Goal: Task Accomplishment & Management: Manage account settings

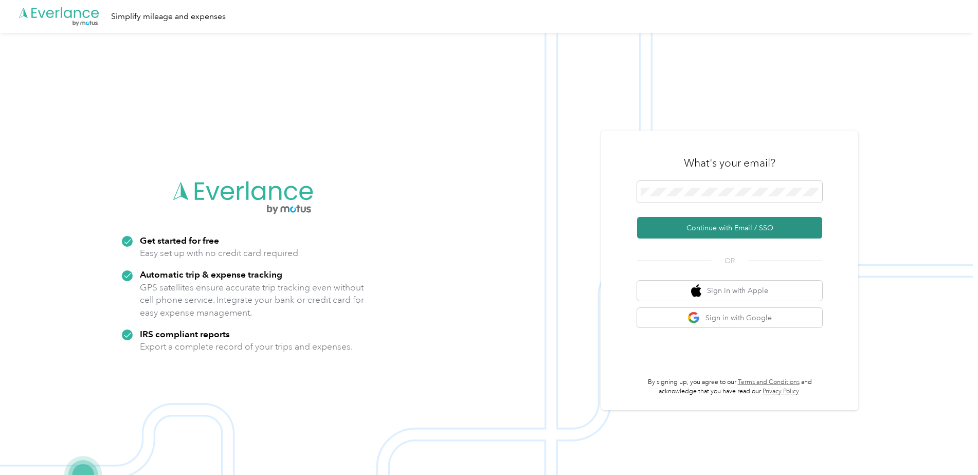
click at [773, 230] on button "Continue with Email / SSO" at bounding box center [729, 228] width 185 height 22
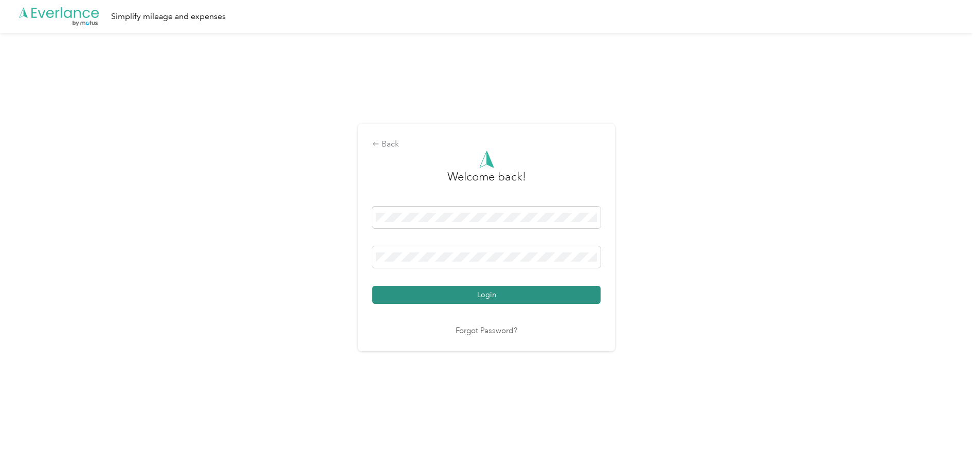
click at [503, 296] on button "Login" at bounding box center [486, 295] width 228 height 18
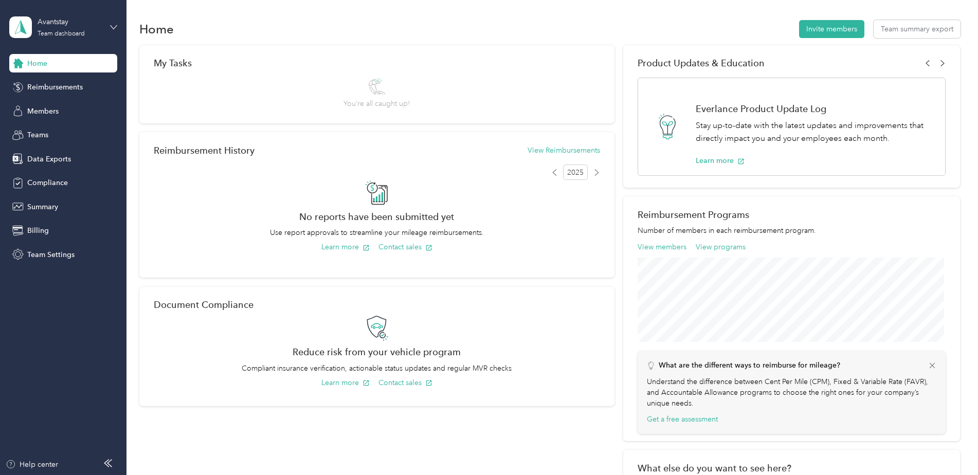
click at [112, 24] on icon at bounding box center [113, 27] width 7 height 7
click at [107, 130] on div "Log out" at bounding box center [117, 131] width 202 height 18
